Goal: Find contact information: Find contact information

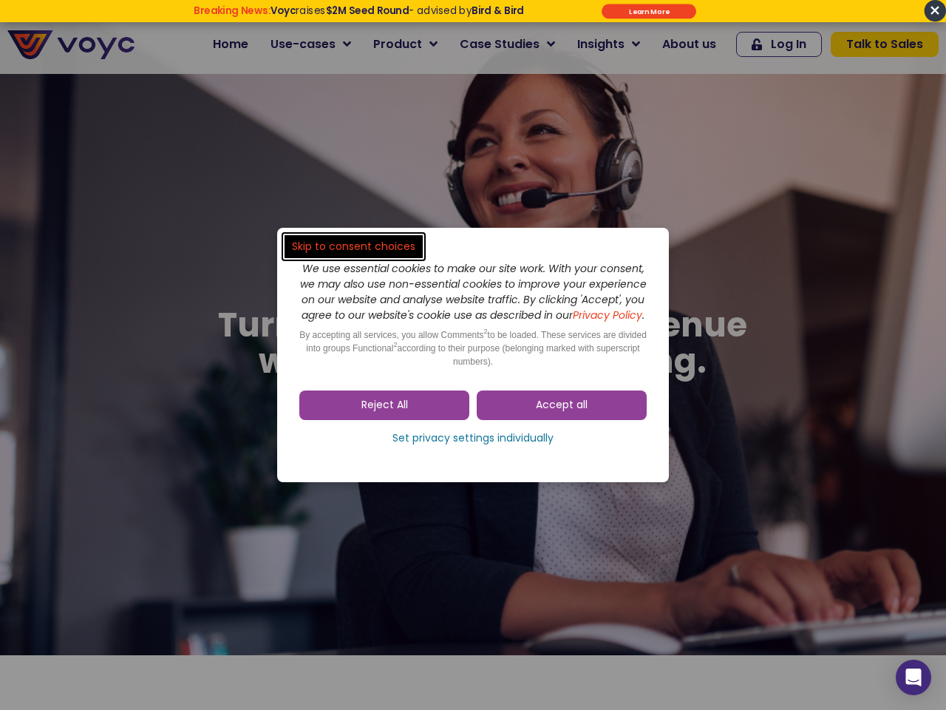
click at [562, 412] on span "Accept all" at bounding box center [562, 405] width 52 height 15
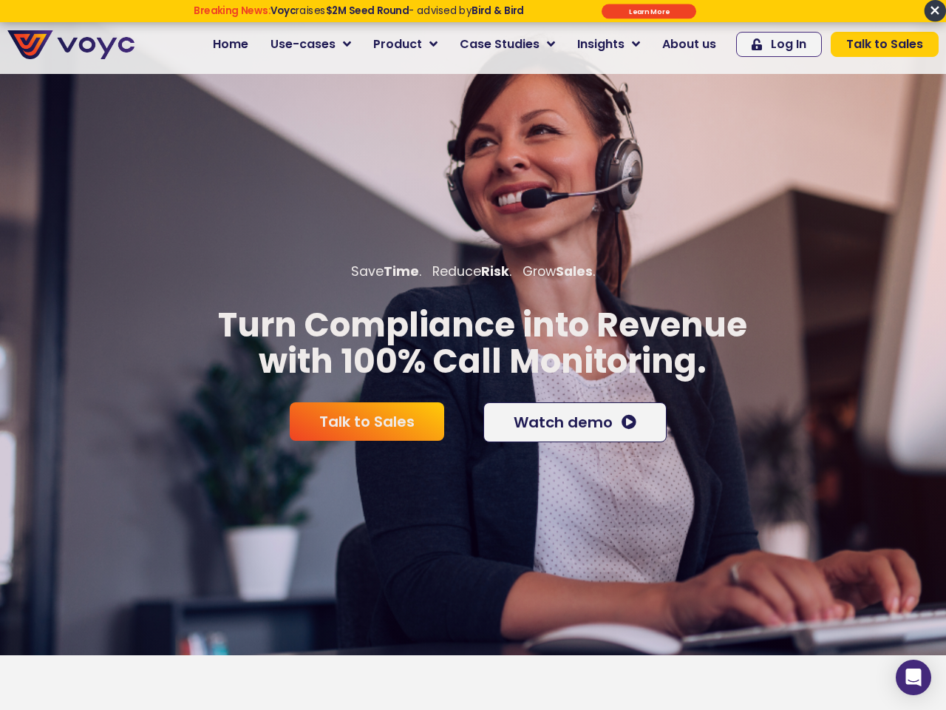
click at [384, 414] on span "Talk to Sales" at bounding box center [366, 421] width 95 height 15
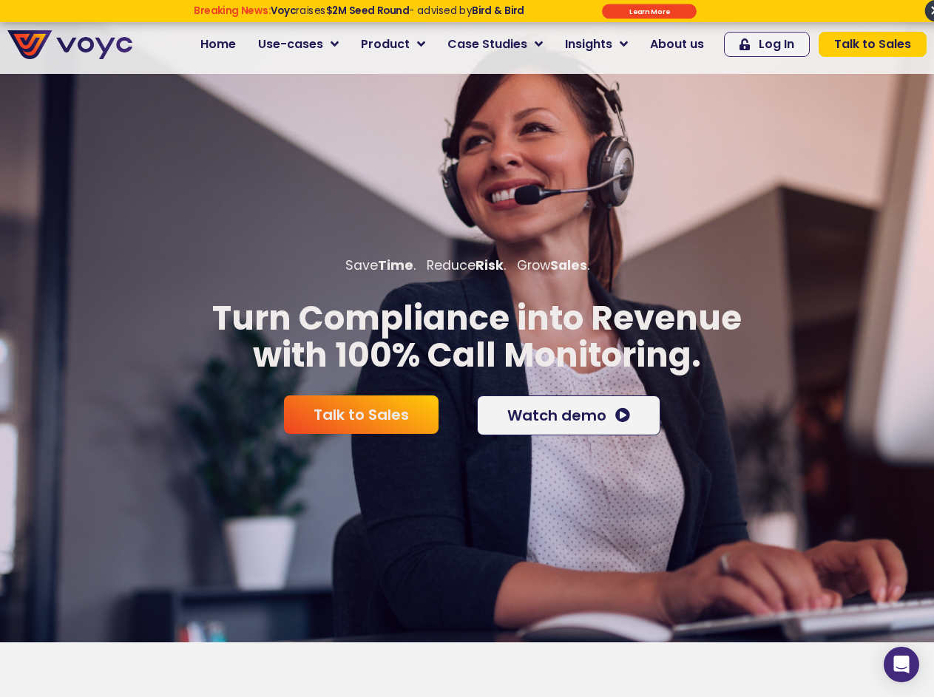
click at [473, 443] on div "Talk to Sales Watch demo" at bounding box center [467, 415] width 392 height 55
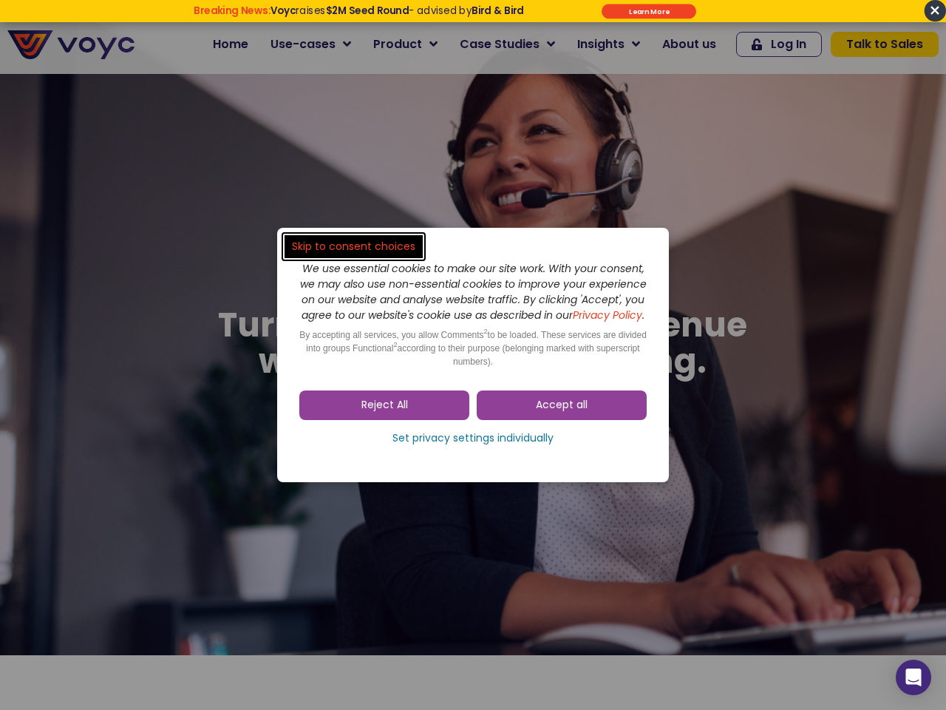
click at [562, 412] on span "Accept all" at bounding box center [562, 405] width 52 height 15
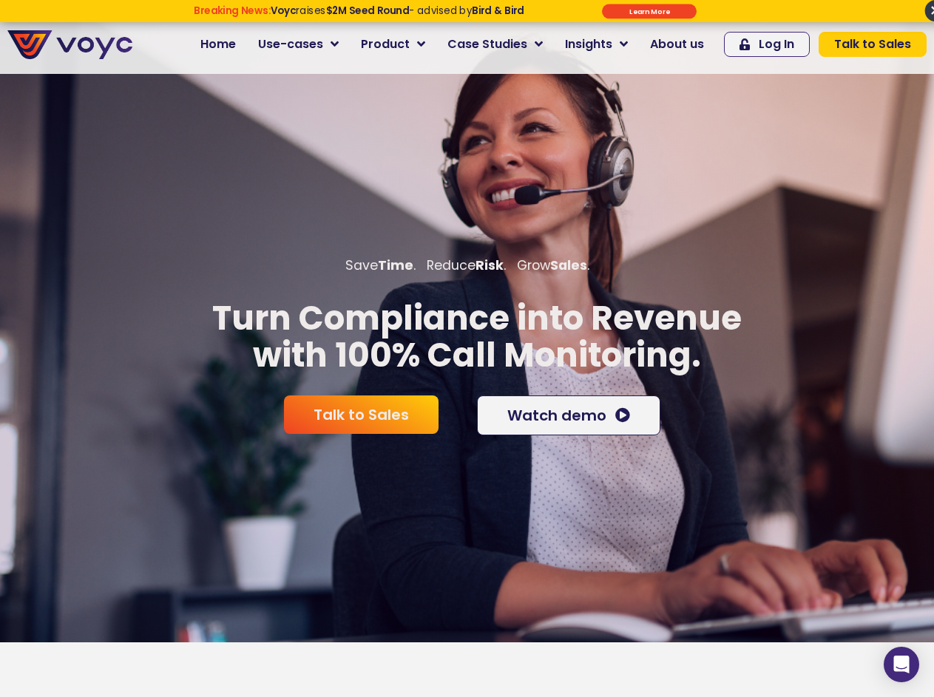
click at [384, 412] on span "Talk to Sales" at bounding box center [360, 414] width 95 height 15
click at [473, 443] on div "Talk to Sales Watch demo" at bounding box center [467, 415] width 392 height 55
